Goal: Task Accomplishment & Management: Use online tool/utility

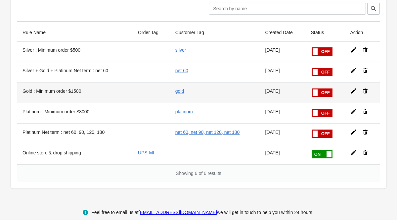
scroll to position [80, 0]
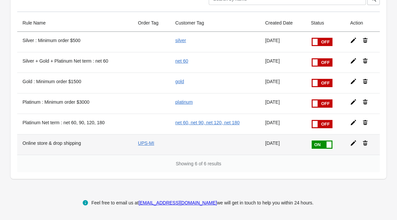
click at [353, 146] on icon at bounding box center [353, 143] width 7 height 7
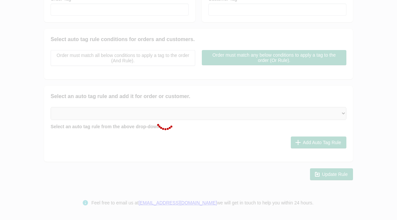
type input "Online store & drop shipping"
checkbox input "true"
type input "UPS-MI"
select select "5"
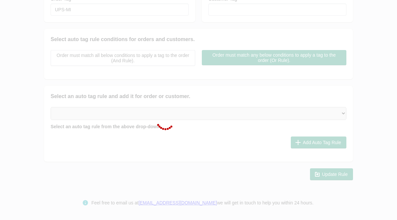
select select "5"
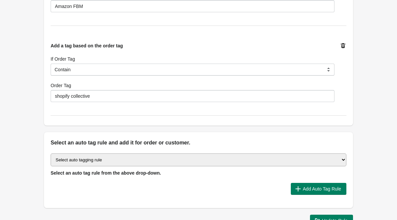
scroll to position [650, 0]
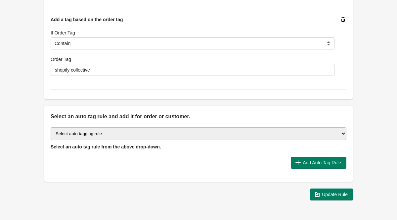
click at [344, 135] on select "Select auto tagging rule Tag by order amount Tag based on the order count (Volu…" at bounding box center [199, 133] width 296 height 13
click at [341, 132] on select "Select auto tagging rule Tag by order amount Tag based on the order count (Volu…" at bounding box center [199, 133] width 296 height 13
select select "49"
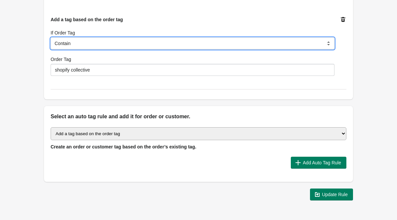
click at [108, 46] on select "Is Contain Is Not Is Not Contain Start With" at bounding box center [193, 43] width 284 height 12
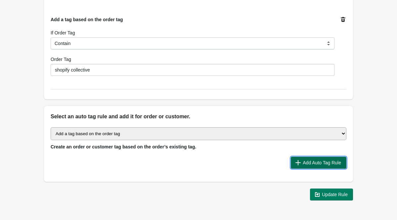
click at [303, 163] on span "Add Auto Tag Rule" at bounding box center [322, 162] width 38 height 5
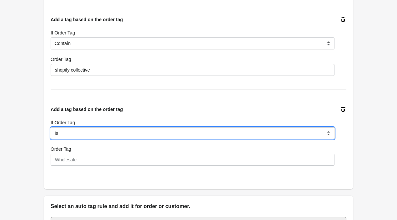
click at [330, 134] on select "Is Contain Is Not Is Not Contain Start With" at bounding box center [193, 133] width 284 height 12
select select "5"
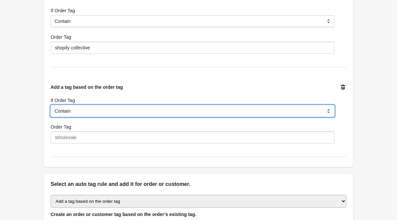
scroll to position [674, 0]
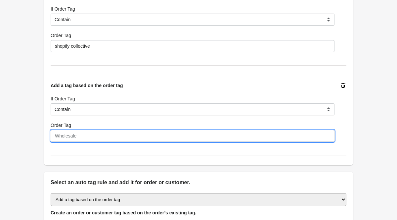
click at [195, 135] on input "Order Tag" at bounding box center [193, 136] width 284 height 12
type input "Choose"
click at [157, 148] on div "Add a tag based on the order tag If Order Tag Is Contain Is Not Is Not Contain …" at bounding box center [199, 112] width 296 height 86
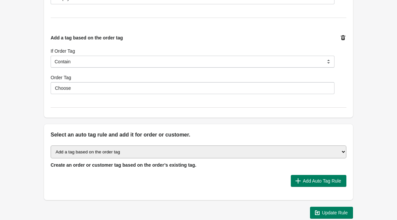
scroll to position [724, 0]
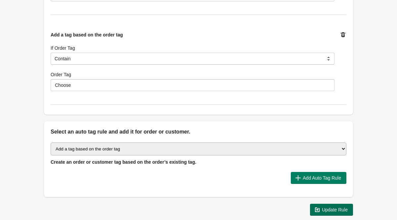
click at [319, 208] on icon "button" at bounding box center [317, 209] width 7 height 7
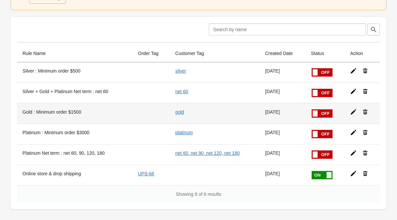
scroll to position [54, 0]
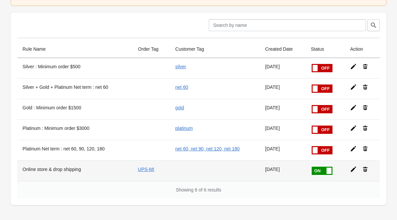
click at [352, 170] on icon at bounding box center [353, 168] width 5 height 5
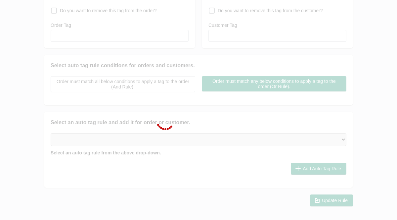
type input "Online store & drop shipping"
checkbox input "true"
type input "UPS-MI"
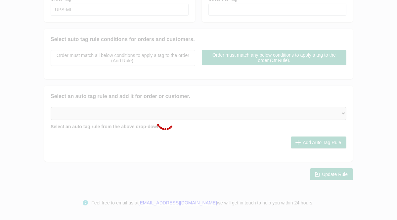
select select "5"
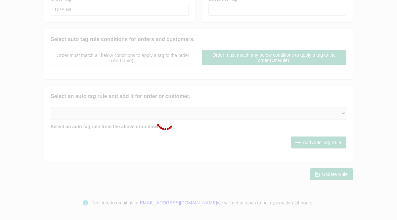
select select "5"
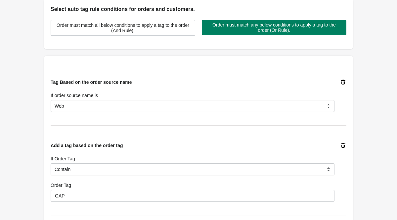
scroll to position [166, 0]
